Goal: Communication & Community: Answer question/provide support

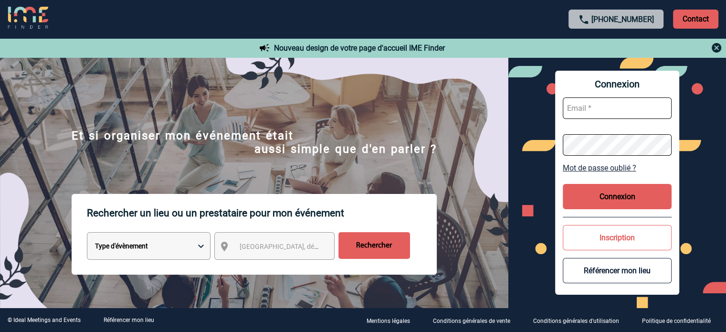
type input "jnetobogalho@ime-groupe.com"
click at [601, 202] on button "Connexion" at bounding box center [617, 196] width 109 height 25
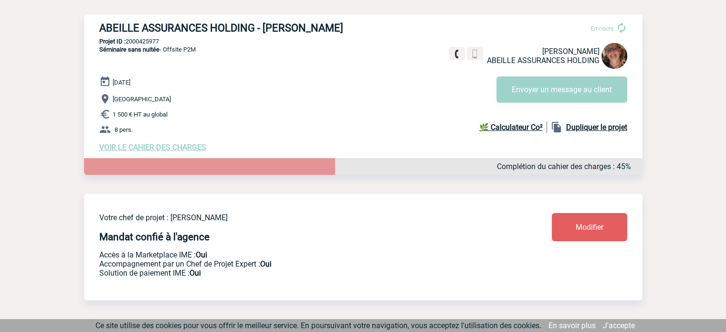
scroll to position [111, 0]
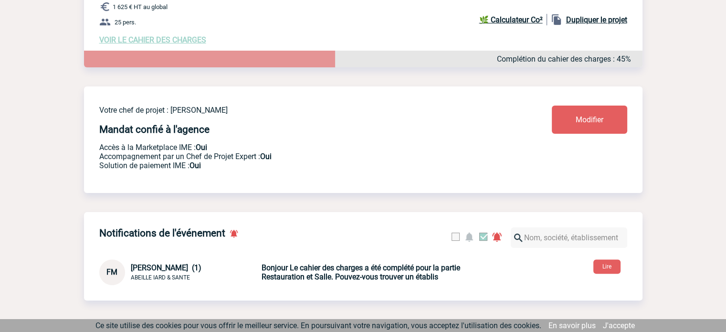
scroll to position [127, 0]
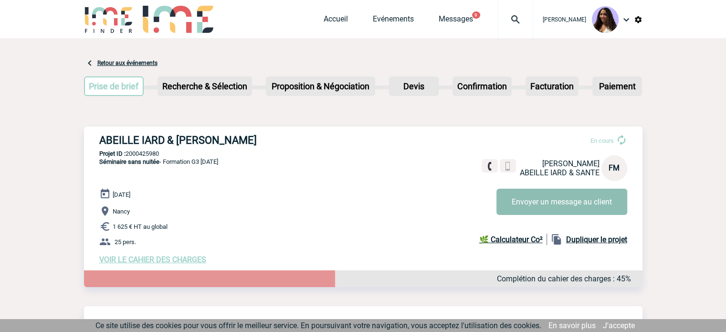
click at [524, 198] on button "Envoyer un message au client" at bounding box center [562, 202] width 131 height 26
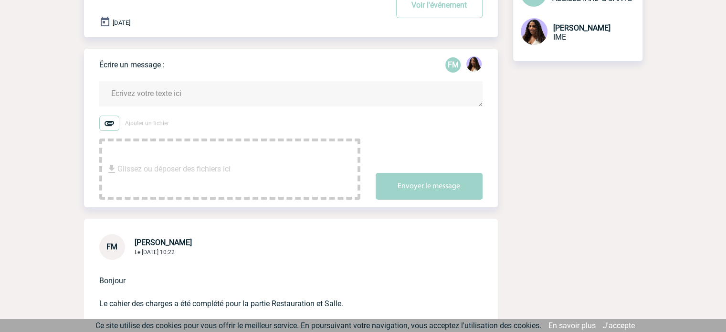
scroll to position [111, 0]
click at [252, 103] on textarea at bounding box center [290, 94] width 383 height 25
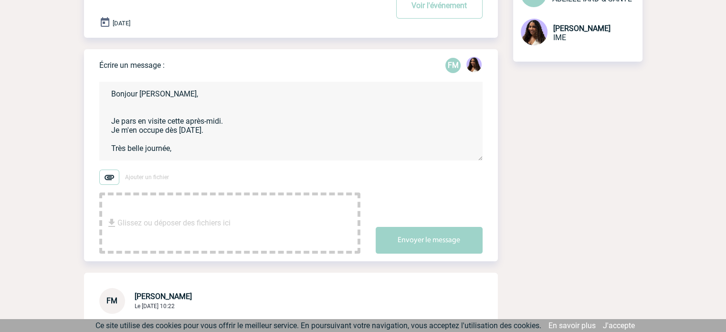
click at [201, 151] on textarea "Bonjour [PERSON_NAME], Je pars en visite cette après-midi. Je m'en occupe dès […" at bounding box center [290, 121] width 383 height 79
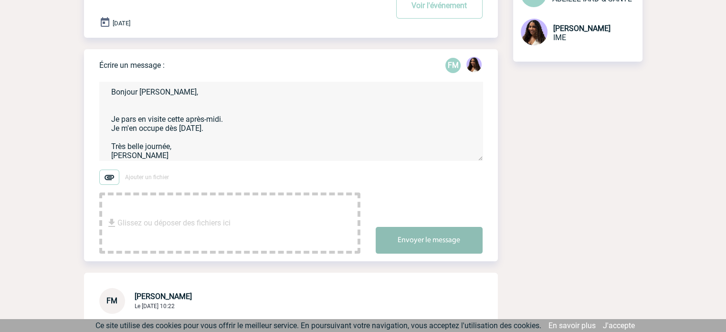
type textarea "Bonjour [PERSON_NAME], Je pars en visite cette après-midi. Je m'en occupe dès […"
click at [414, 230] on button "Envoyer le message" at bounding box center [429, 240] width 107 height 27
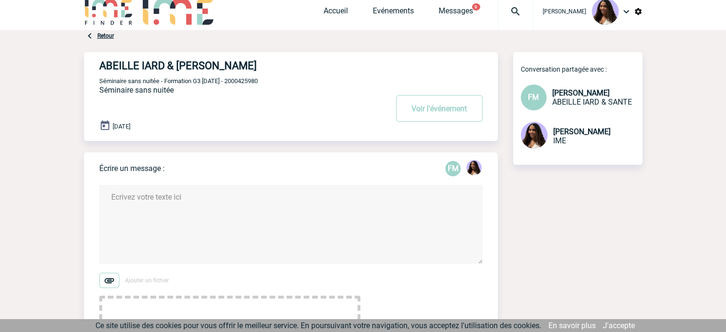
scroll to position [0, 0]
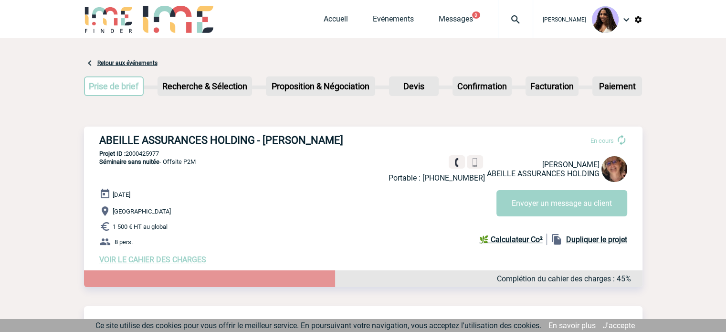
drag, startPoint x: 353, startPoint y: 135, endPoint x: 264, endPoint y: 139, distance: 89.4
click at [264, 139] on h3 "ABEILLE ASSURANCES HOLDING - Béatrice COPPENS" at bounding box center [242, 140] width 286 height 12
copy h3 "Béatrice COPPENS"
